Goal: Transaction & Acquisition: Purchase product/service

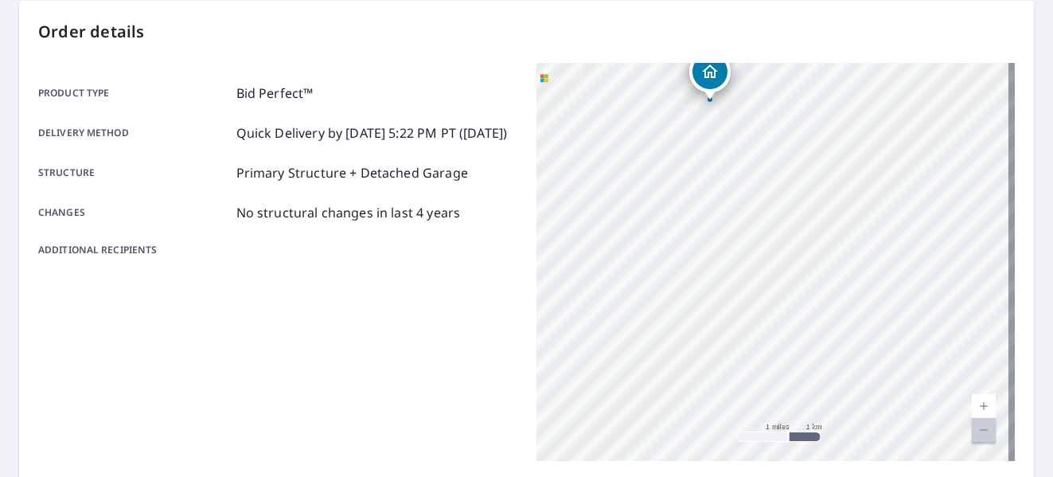
scroll to position [460, 0]
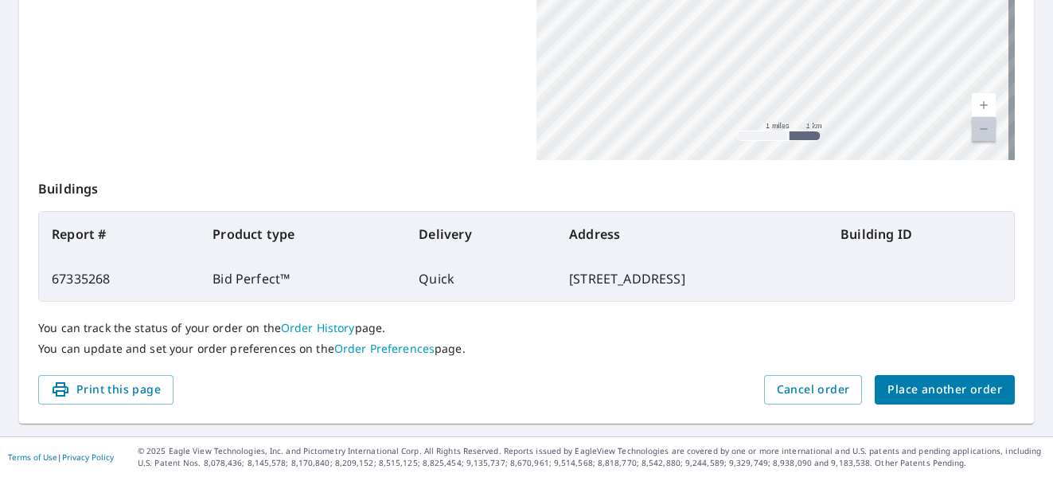
click at [925, 391] on span "Place another order" at bounding box center [944, 390] width 115 height 20
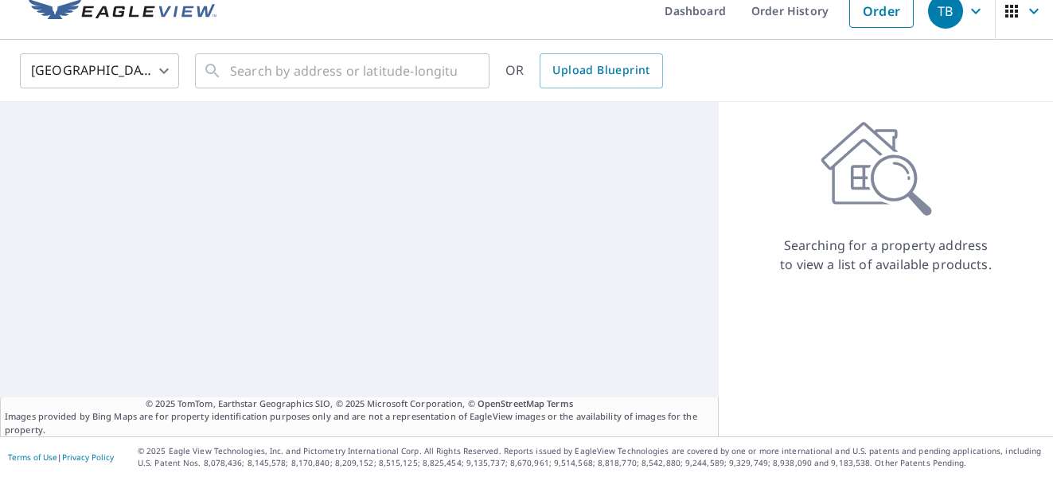
scroll to position [18, 0]
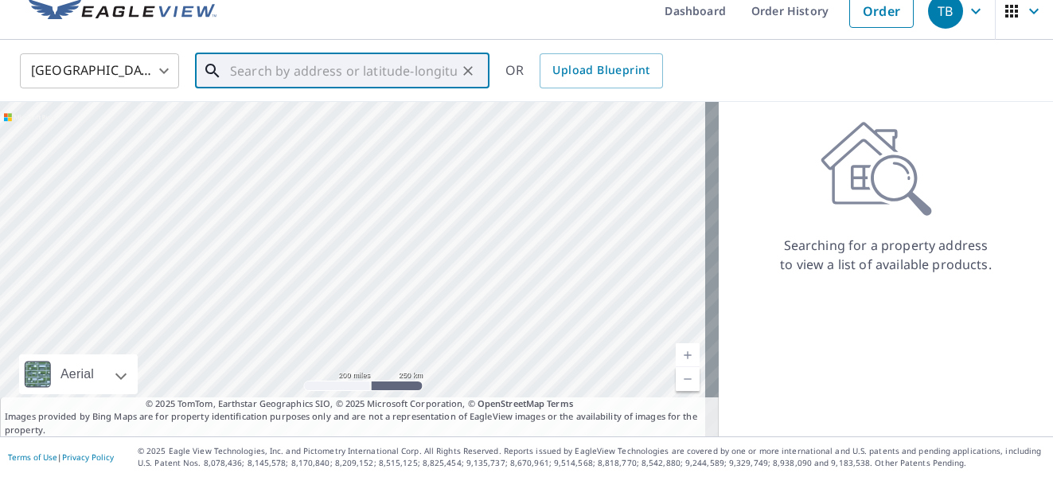
click at [314, 72] on input "text" at bounding box center [343, 71] width 227 height 45
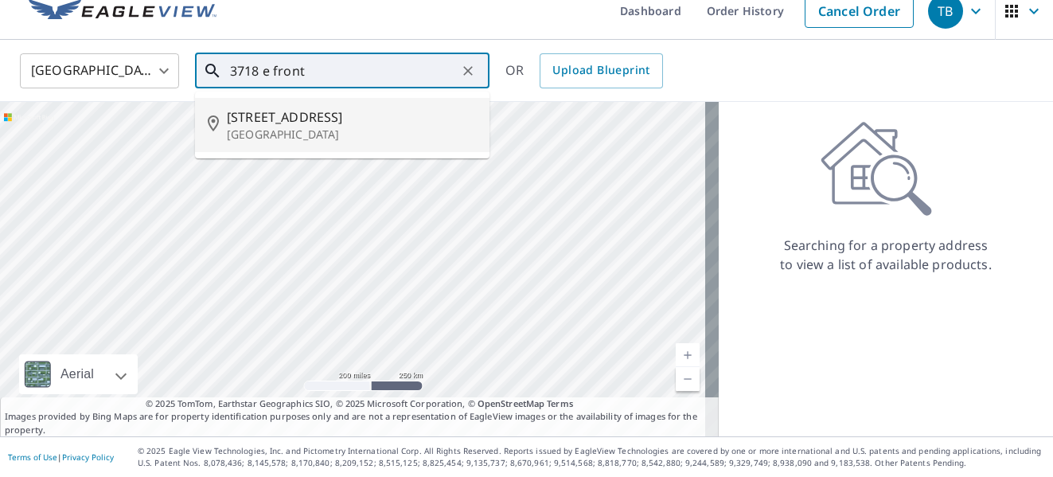
click at [275, 129] on p "[GEOGRAPHIC_DATA]" at bounding box center [352, 135] width 250 height 16
type input "[STREET_ADDRESS]"
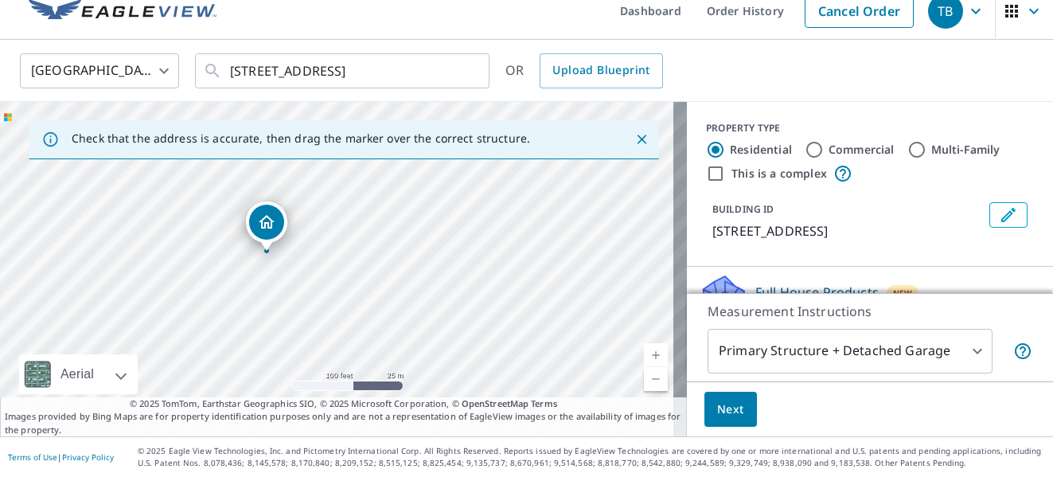
drag, startPoint x: 220, startPoint y: 231, endPoint x: 206, endPoint y: 290, distance: 60.4
click at [206, 290] on div "[STREET_ADDRESS]" at bounding box center [343, 269] width 687 height 334
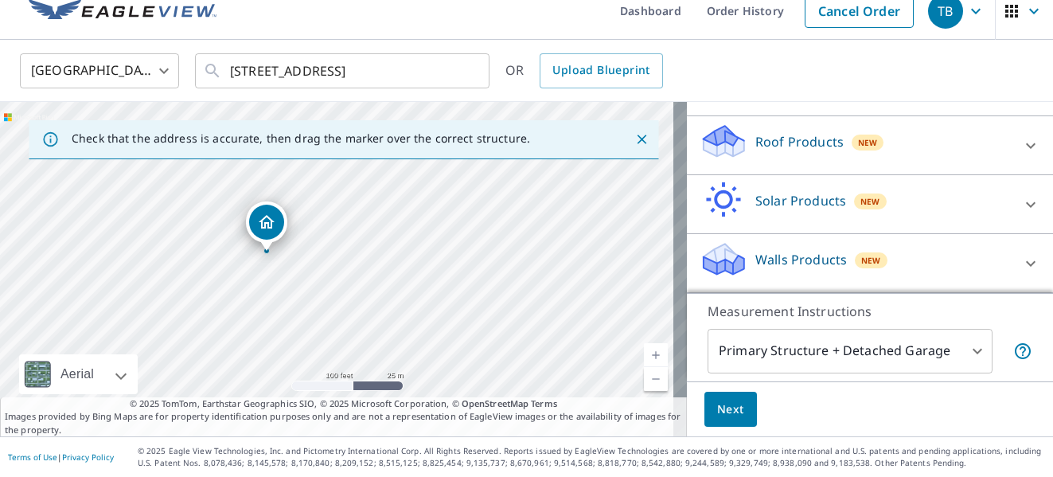
click at [1014, 142] on div at bounding box center [1030, 146] width 38 height 38
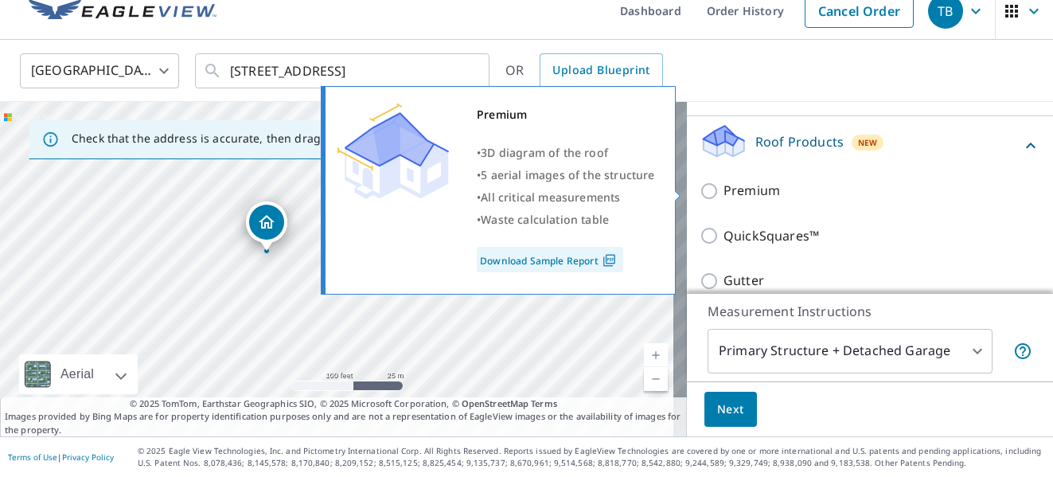
scroll to position [368, 0]
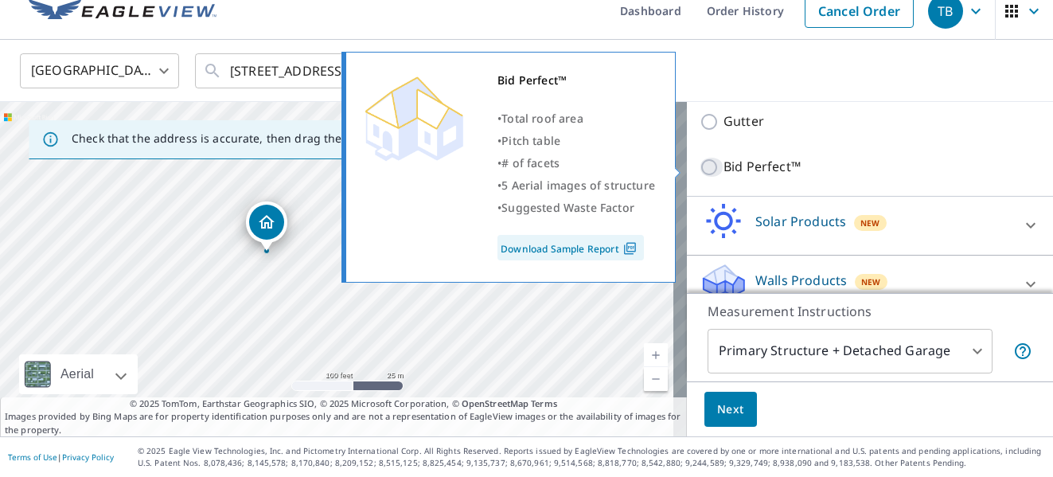
click at [699, 169] on input "Bid Perfect™" at bounding box center [711, 167] width 24 height 19
checkbox input "true"
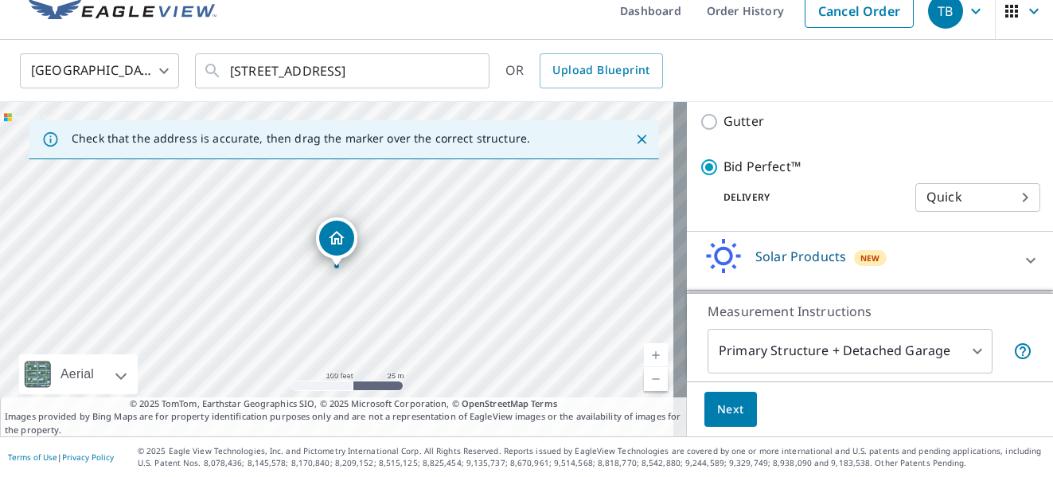
scroll to position [442, 0]
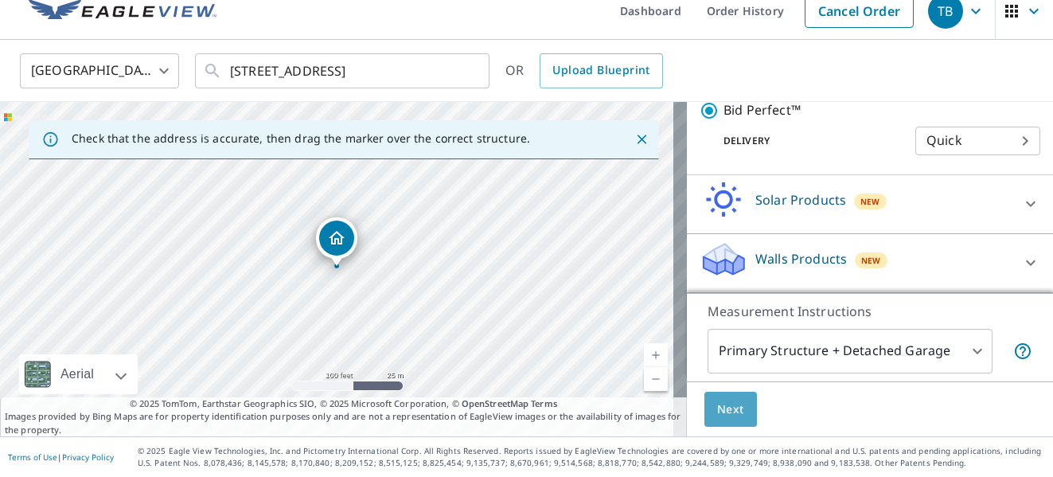
click at [726, 415] on span "Next" at bounding box center [730, 409] width 27 height 20
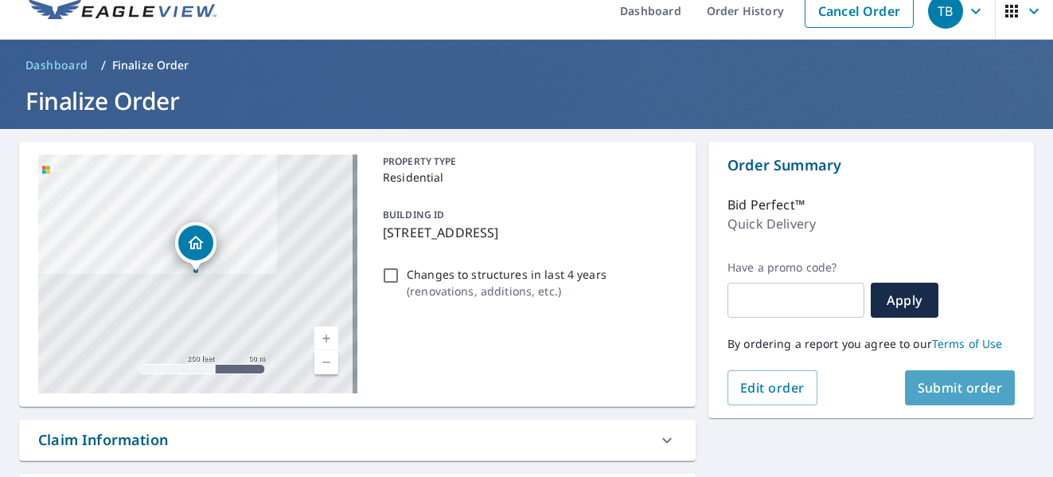
click at [963, 392] on span "Submit order" at bounding box center [960, 388] width 85 height 18
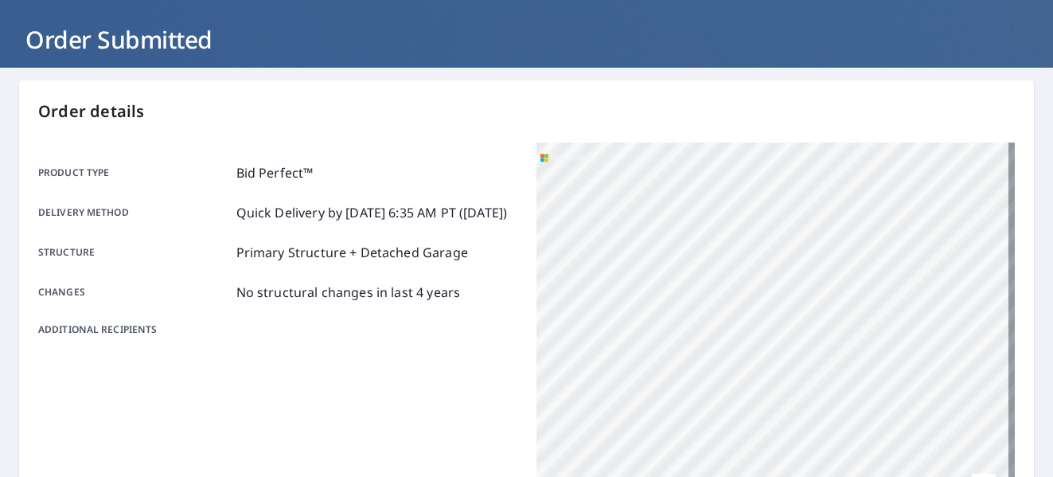
scroll to position [398, 0]
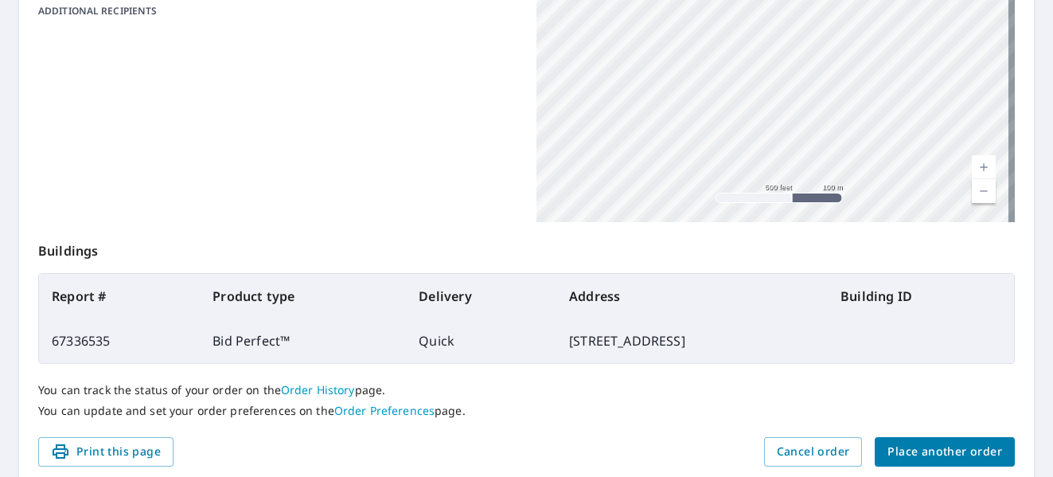
click at [913, 446] on span "Place another order" at bounding box center [944, 452] width 115 height 20
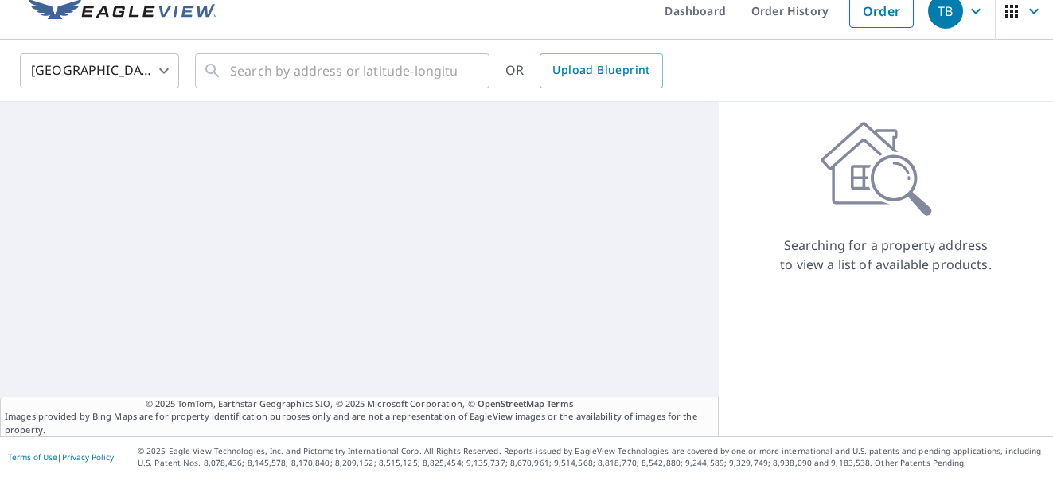
scroll to position [18, 0]
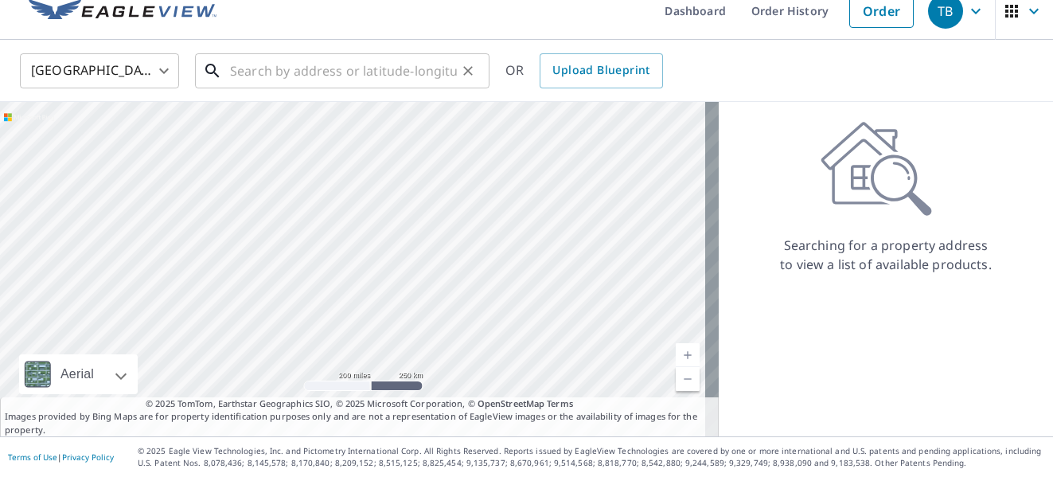
click at [284, 78] on input "text" at bounding box center [343, 71] width 227 height 45
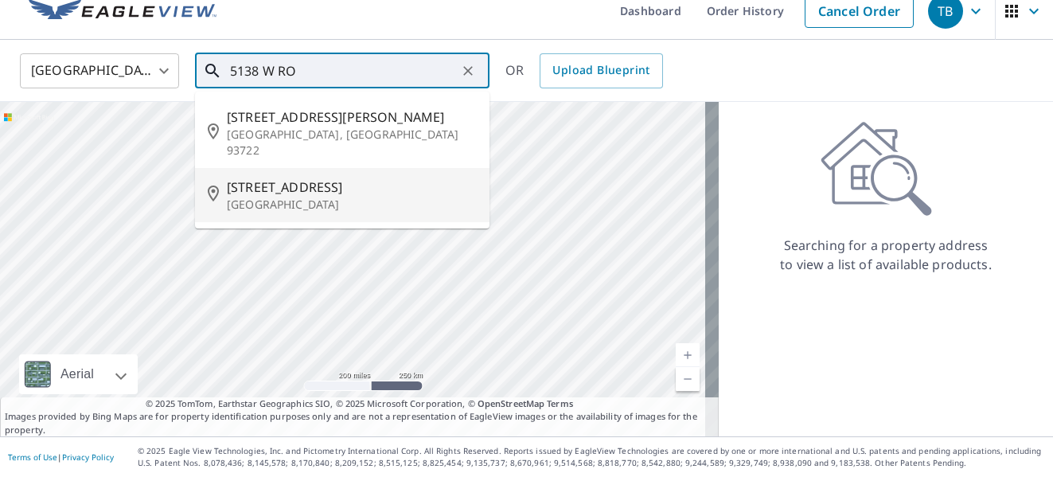
click at [310, 177] on span "[STREET_ADDRESS]" at bounding box center [352, 186] width 250 height 19
type input "[STREET_ADDRESS]"
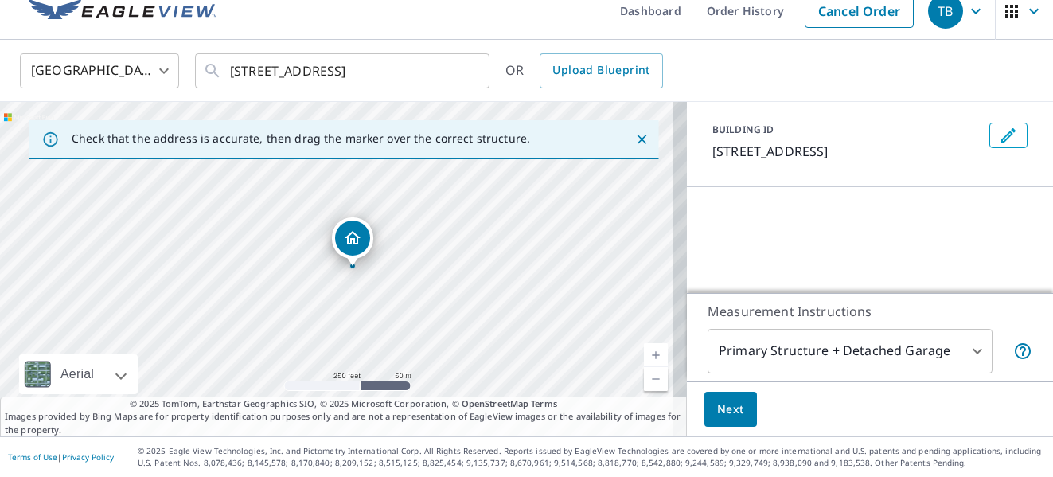
scroll to position [159, 0]
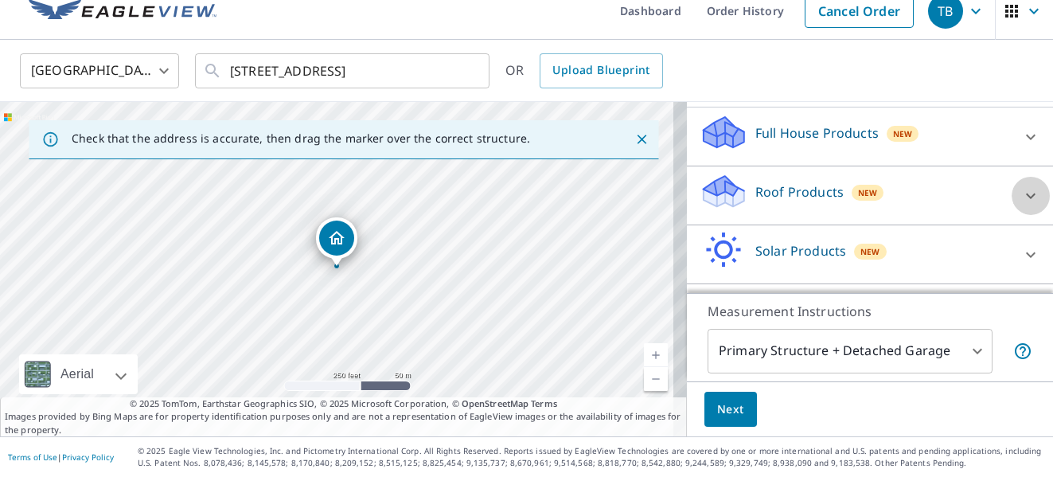
click at [1021, 205] on icon at bounding box center [1030, 195] width 19 height 19
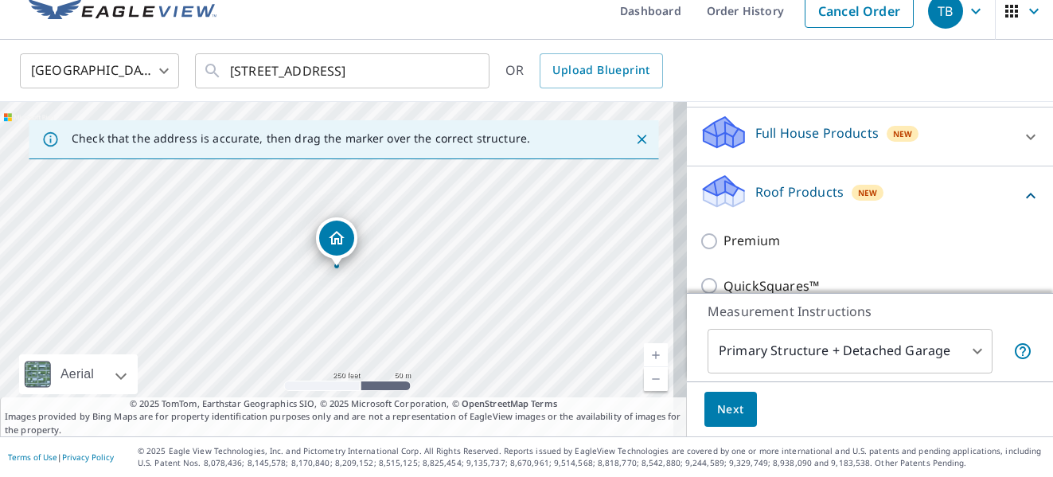
scroll to position [318, 0]
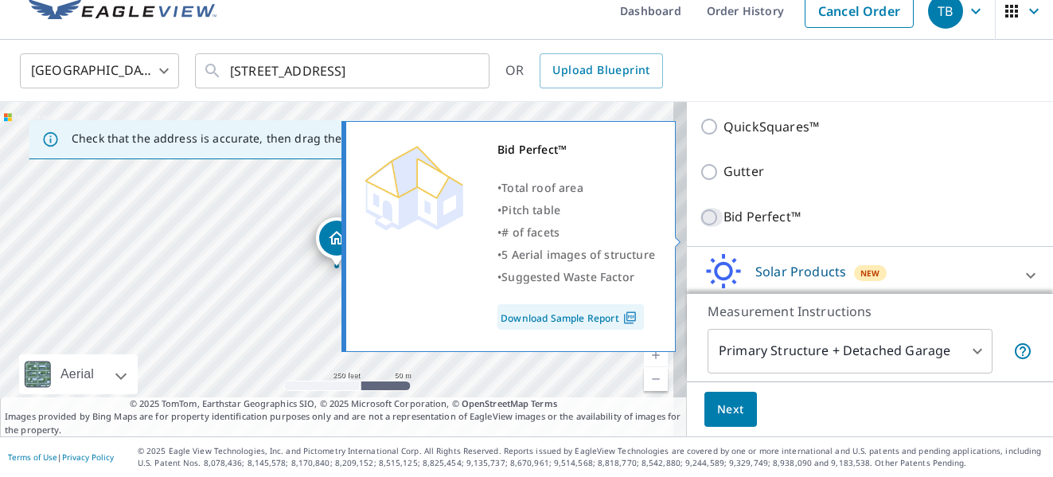
click at [704, 227] on input "Bid Perfect™" at bounding box center [711, 217] width 24 height 19
checkbox input "true"
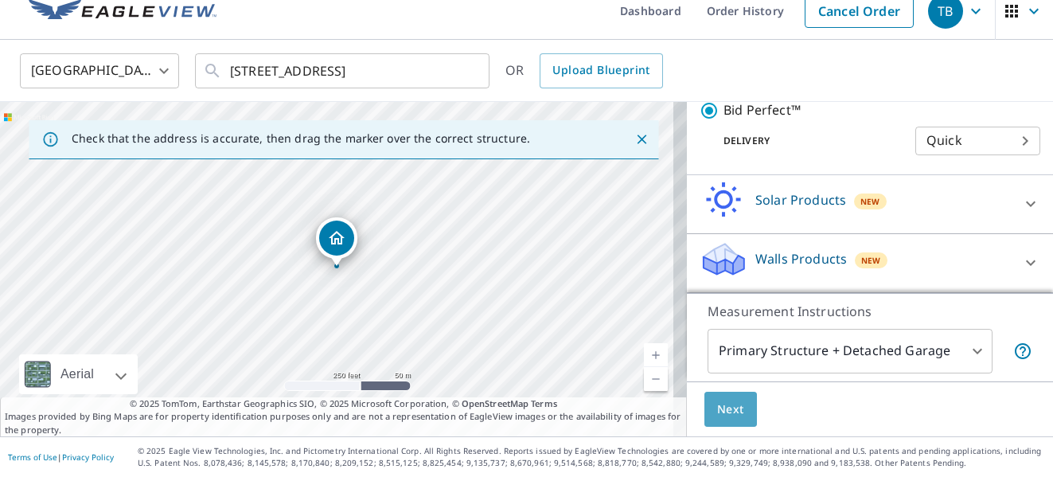
click at [729, 413] on span "Next" at bounding box center [730, 409] width 27 height 20
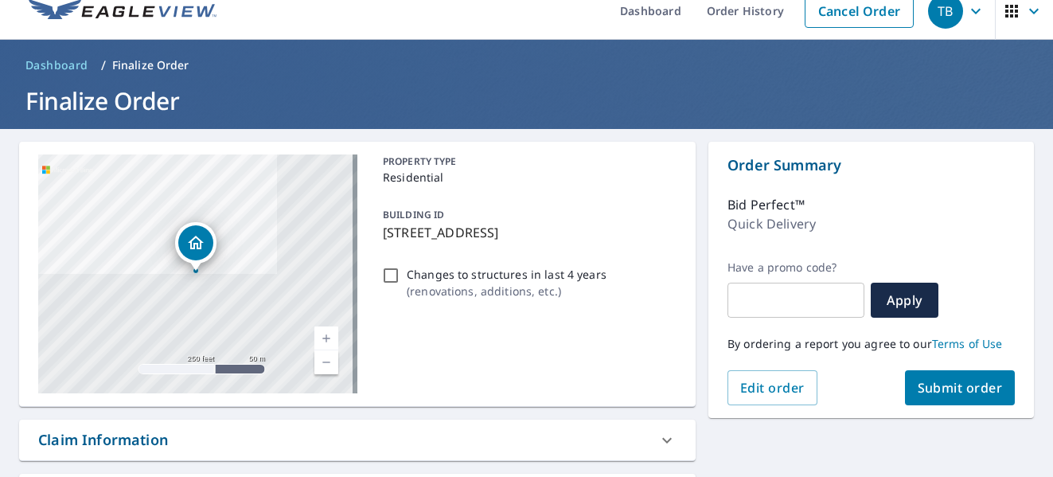
click at [933, 385] on span "Submit order" at bounding box center [960, 388] width 85 height 18
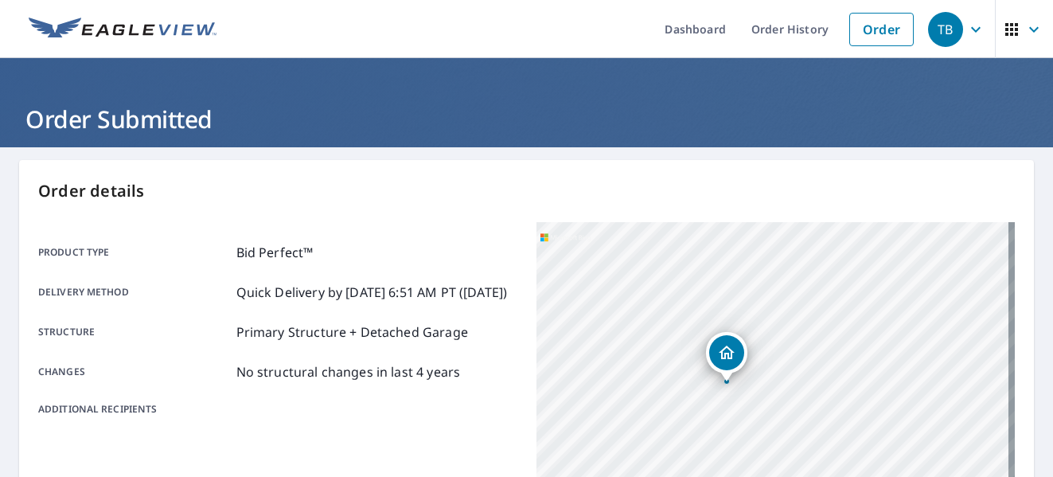
scroll to position [159, 0]
